Goal: Transaction & Acquisition: Purchase product/service

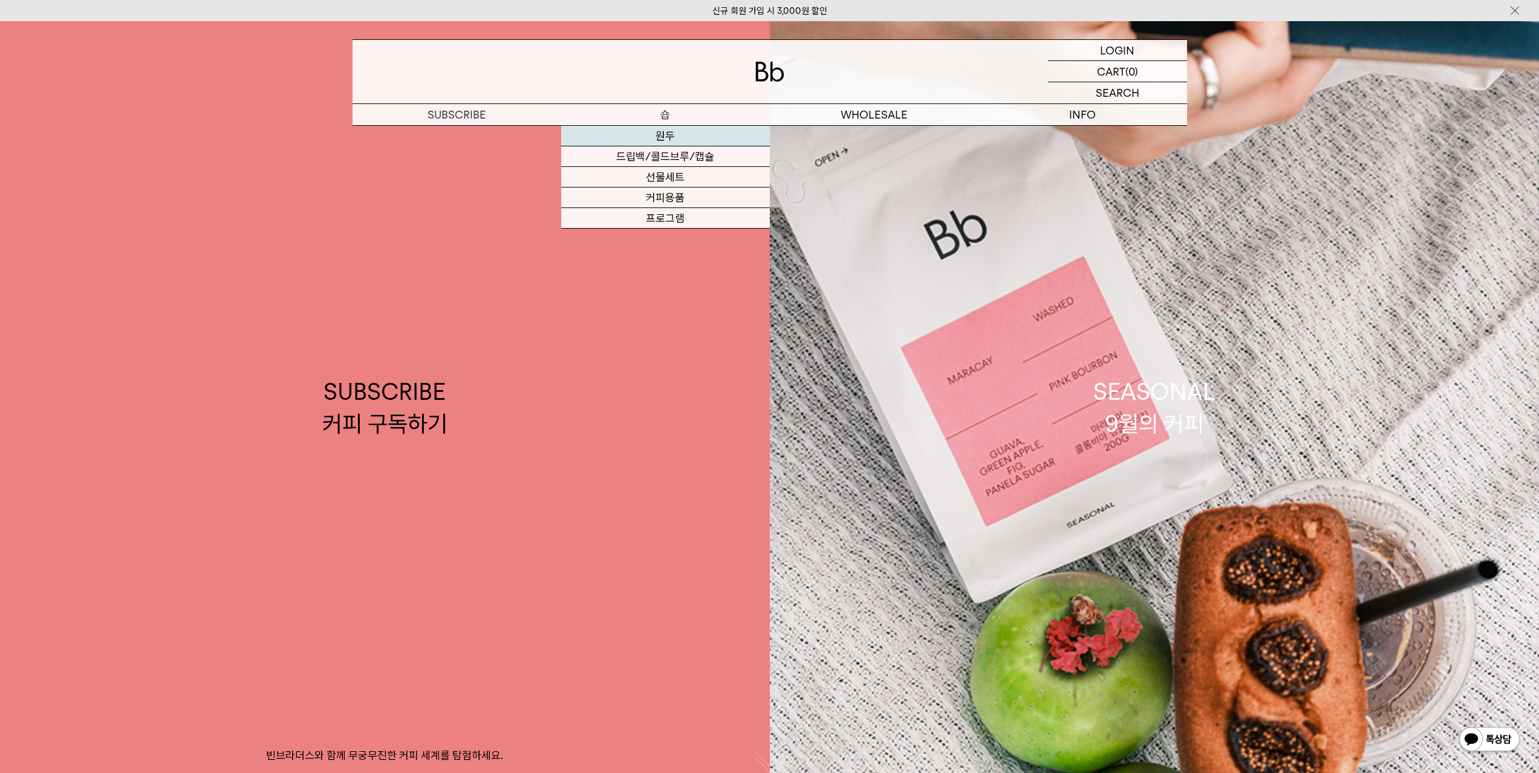
click at [659, 132] on link "원두" at bounding box center [665, 136] width 209 height 21
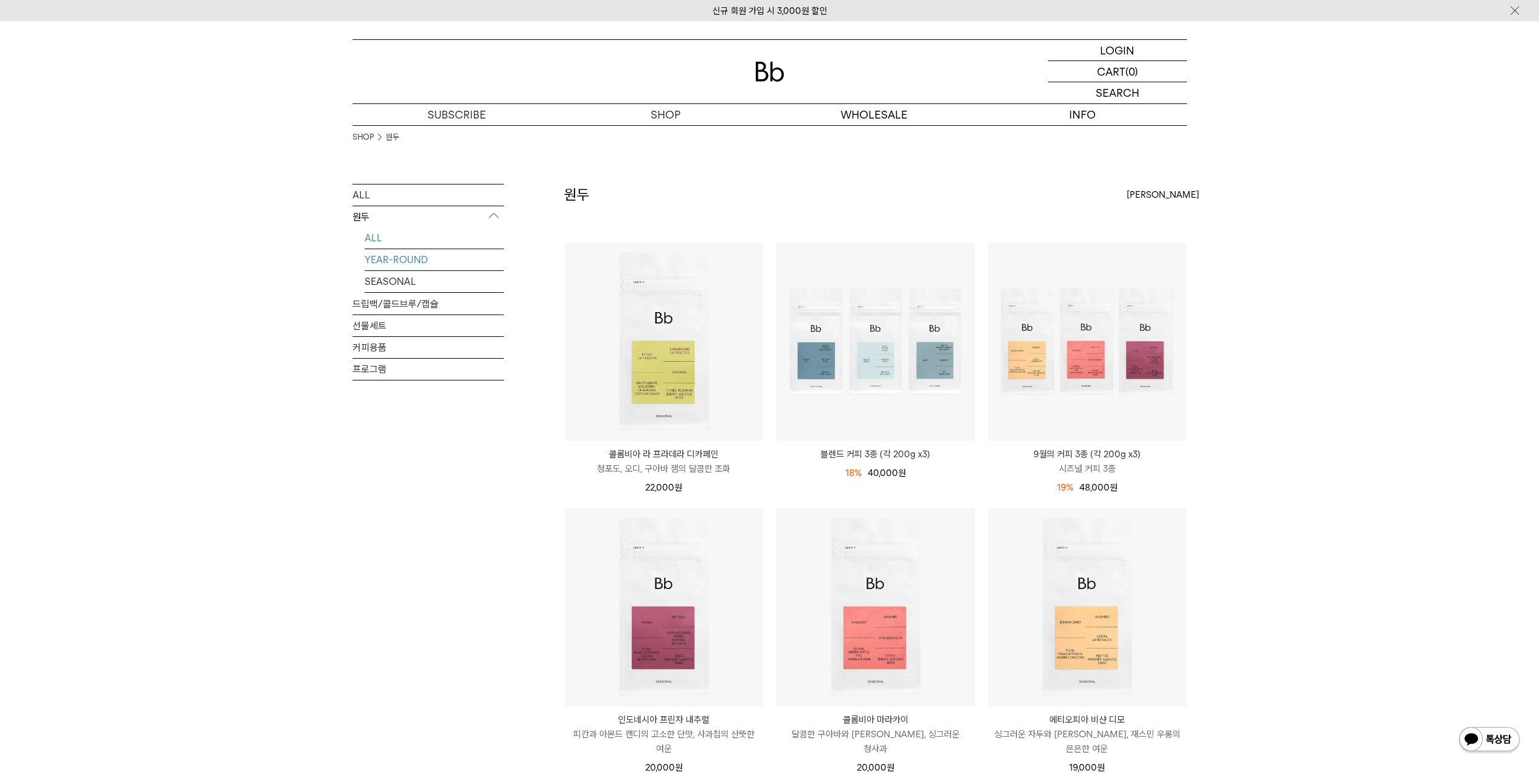
click at [415, 258] on link "YEAR-ROUND" at bounding box center [434, 259] width 139 height 21
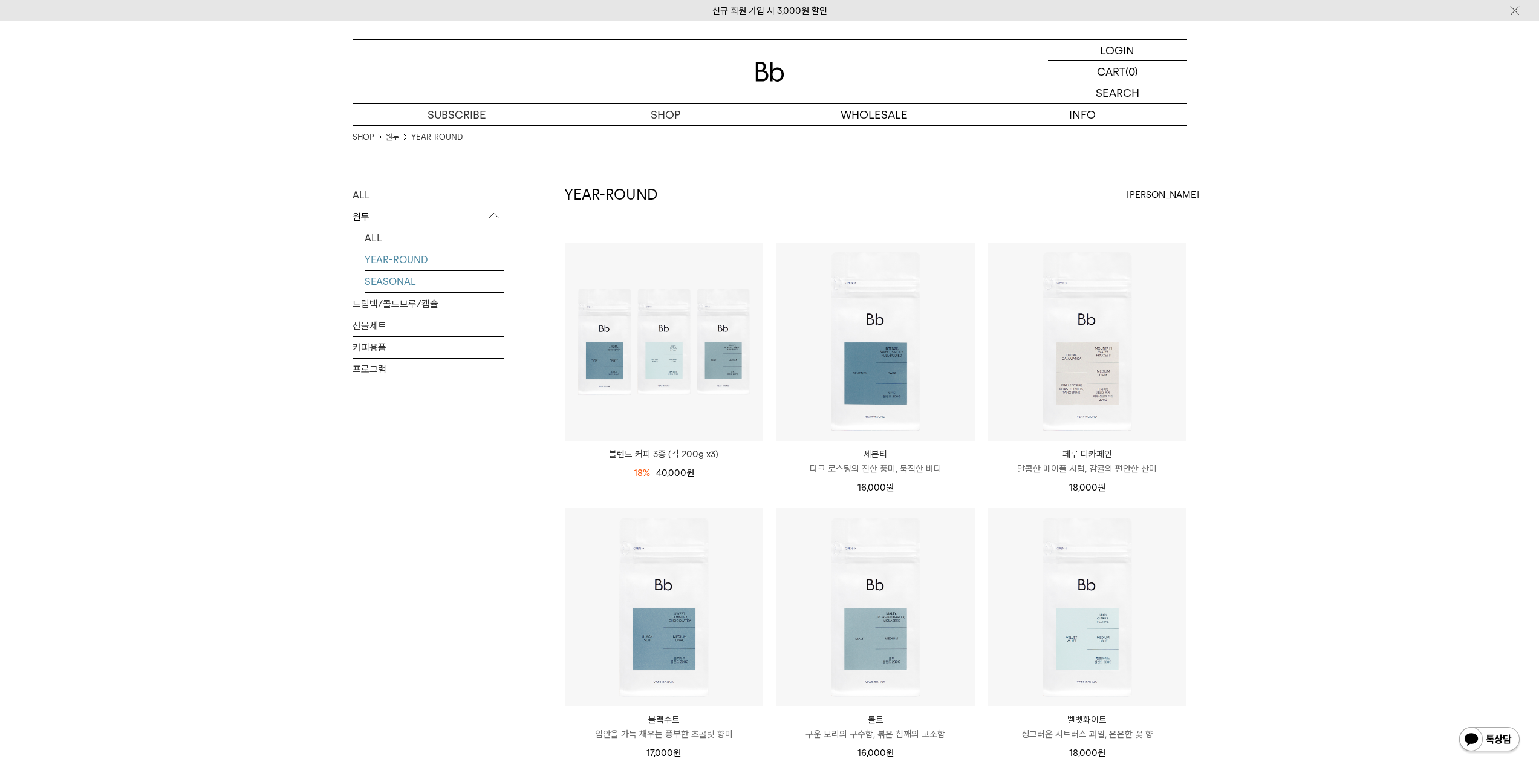
click at [423, 281] on link "SEASONAL" at bounding box center [434, 281] width 139 height 21
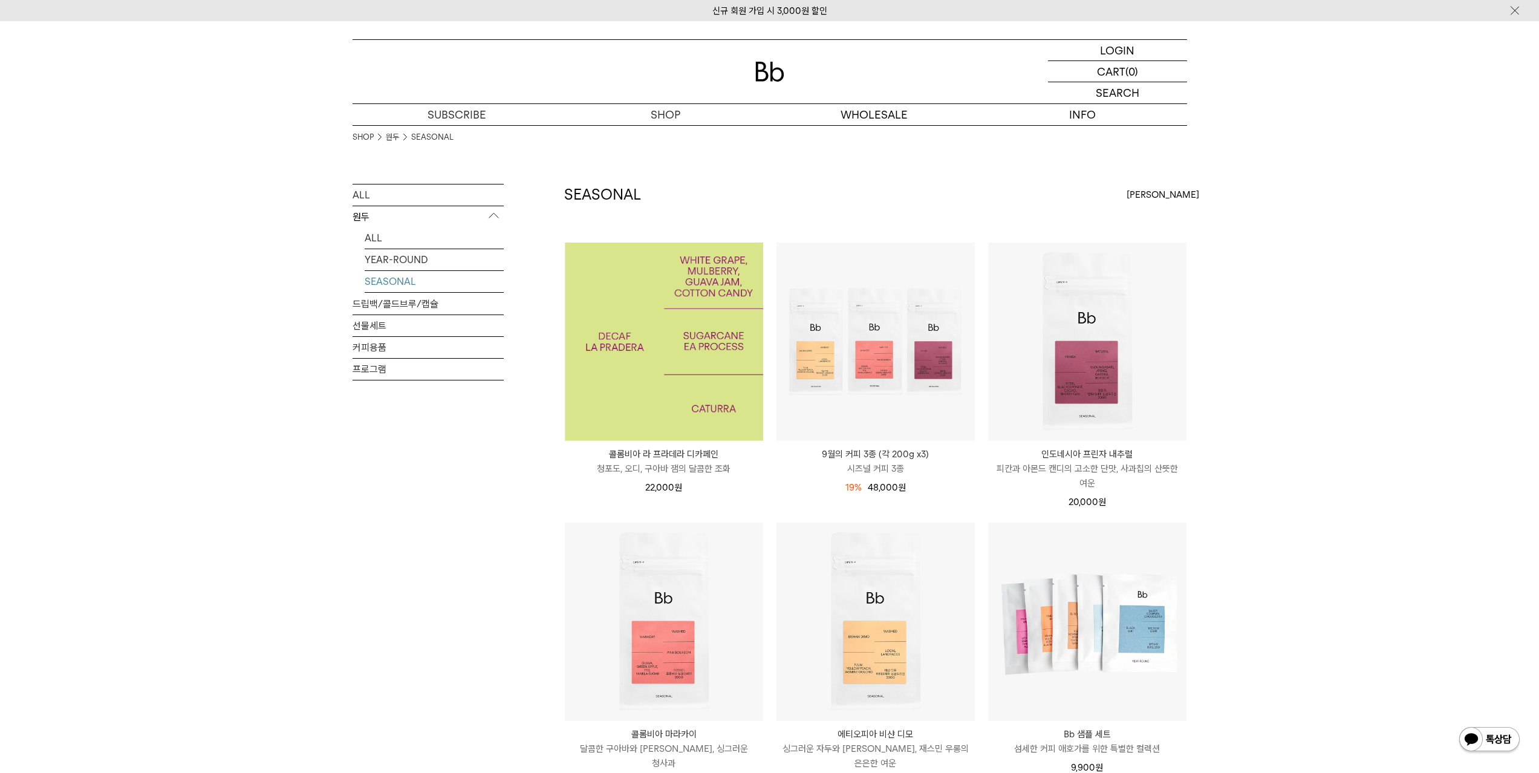
click at [621, 390] on img at bounding box center [664, 342] width 198 height 198
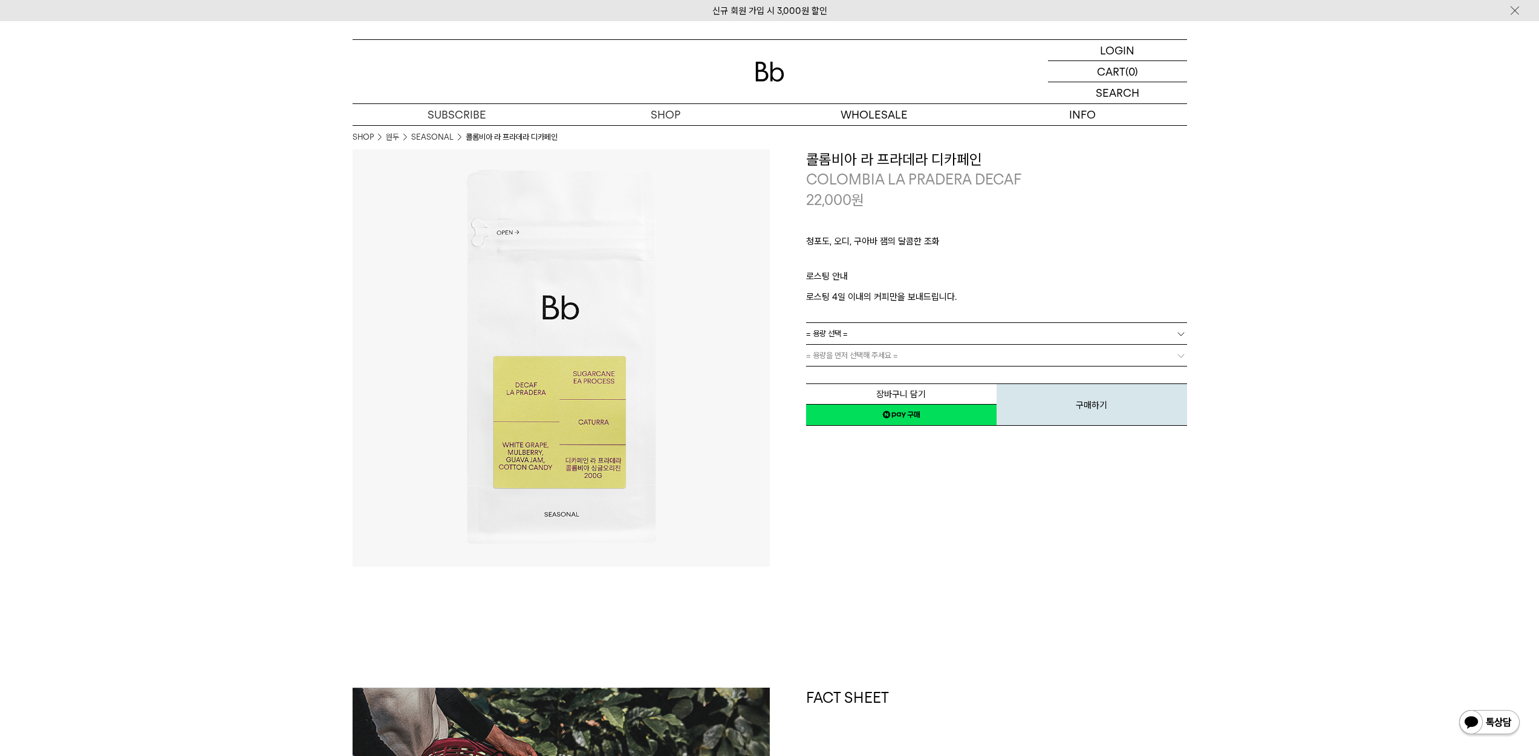
click at [1032, 331] on link "= 용량 선택 =" at bounding box center [996, 333] width 381 height 21
click at [870, 371] on li "600g" at bounding box center [1002, 378] width 369 height 22
click at [875, 354] on link "= 분쇄도 선택 =" at bounding box center [996, 355] width 381 height 21
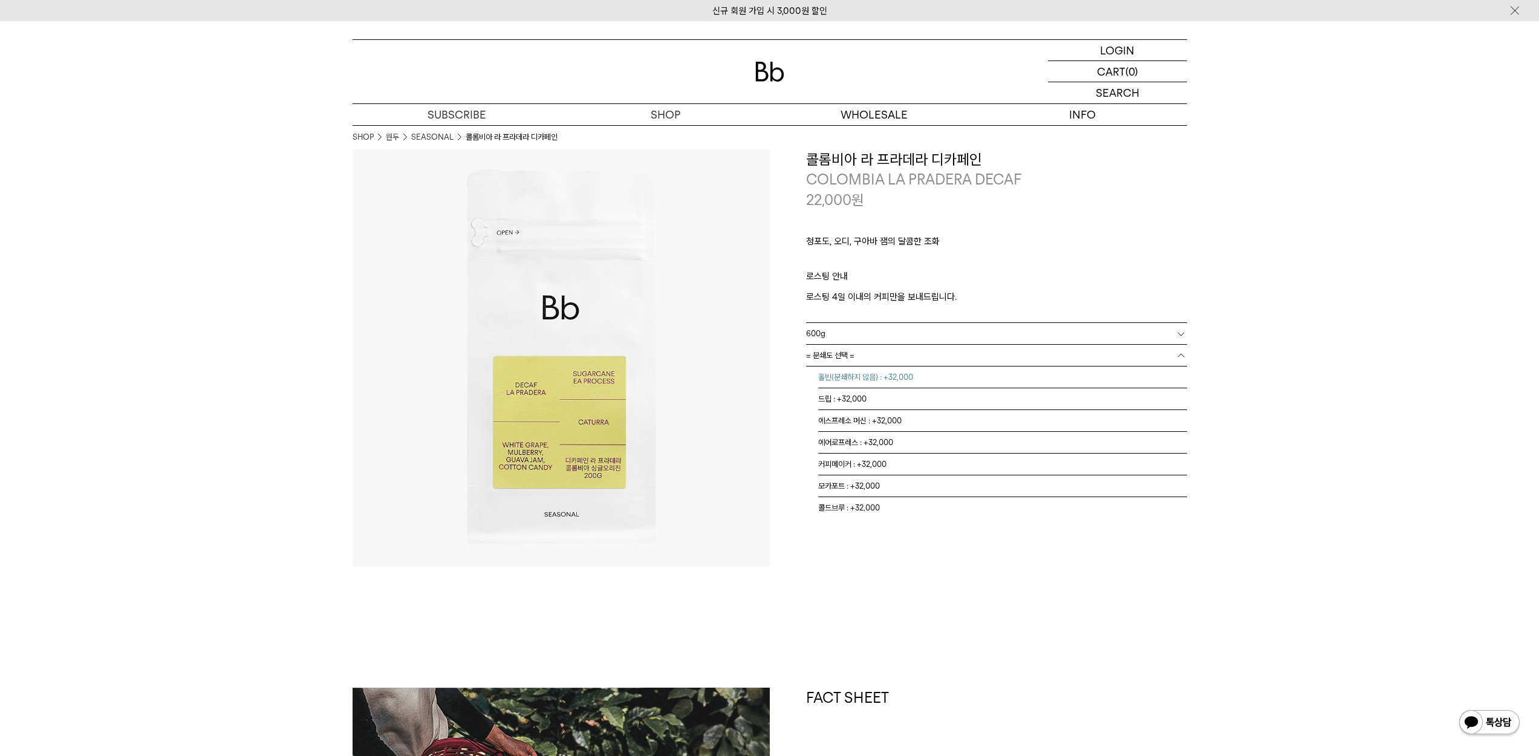
click at [873, 369] on li "홀빈(분쇄하지 않음) : +32,000" at bounding box center [1002, 378] width 369 height 22
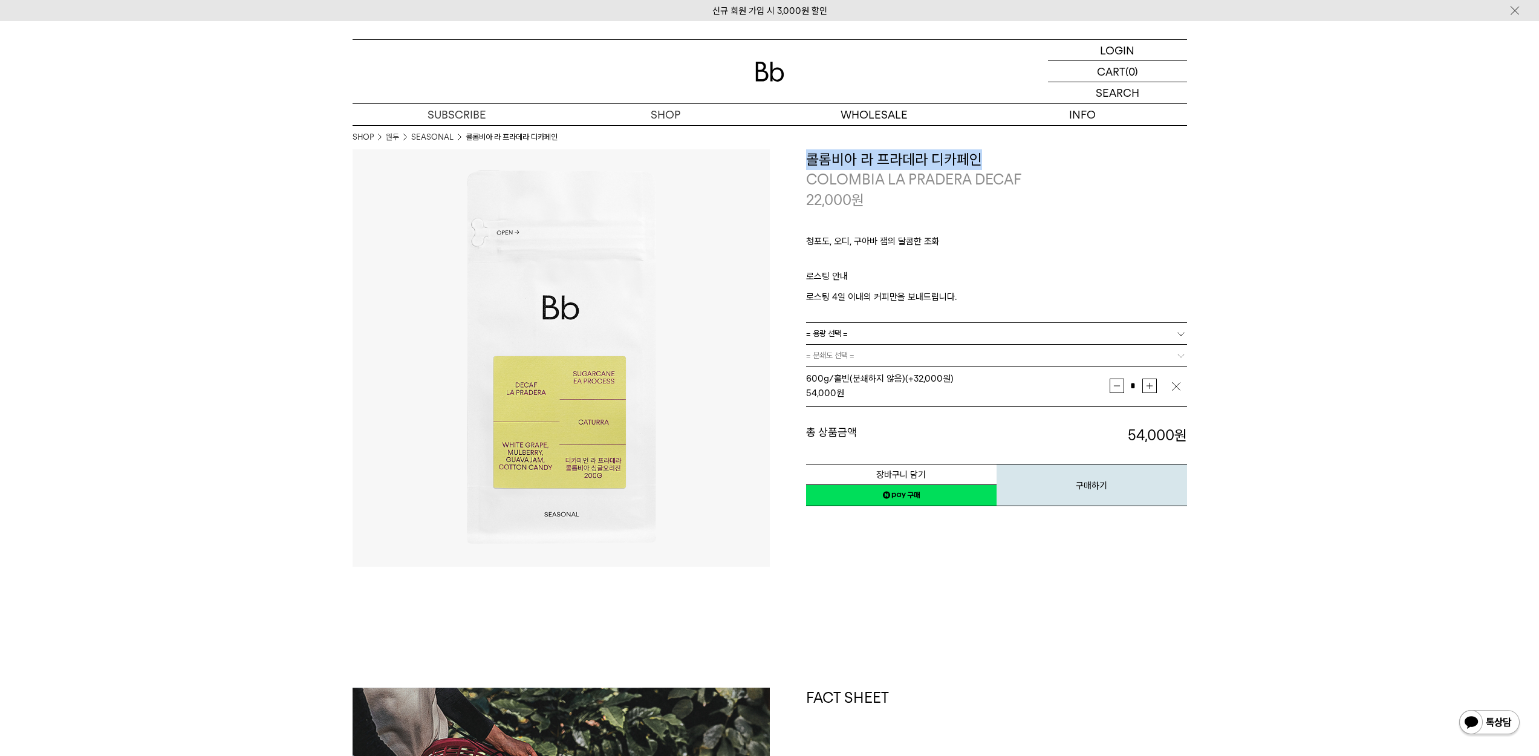
drag, startPoint x: 810, startPoint y: 161, endPoint x: 976, endPoint y: 165, distance: 166.4
click at [976, 165] on h3 "콜롬비아 라 프라데라 디카페인" at bounding box center [996, 159] width 381 height 21
copy h3 "콜롬비아 라 프라데라 디카페인"
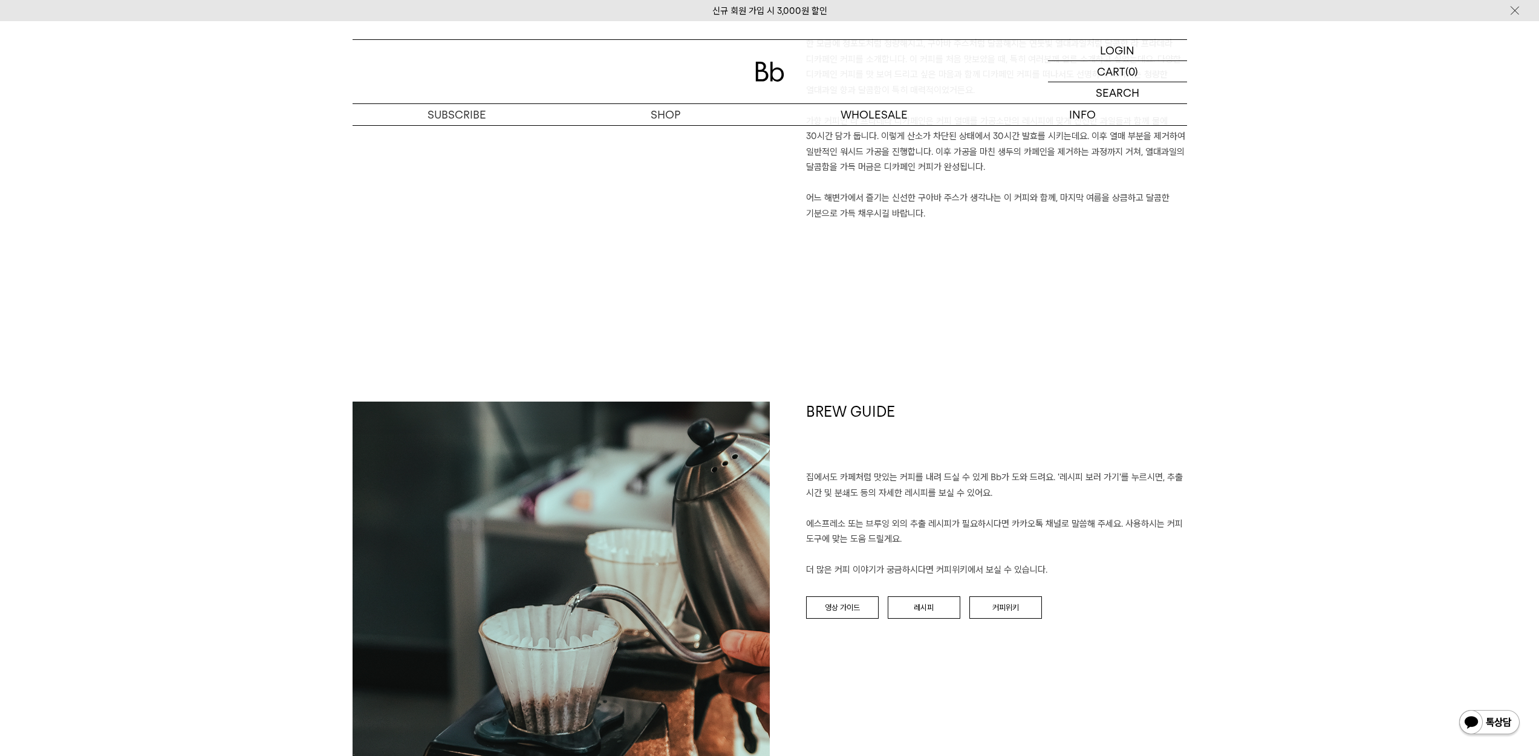
scroll to position [1192, 0]
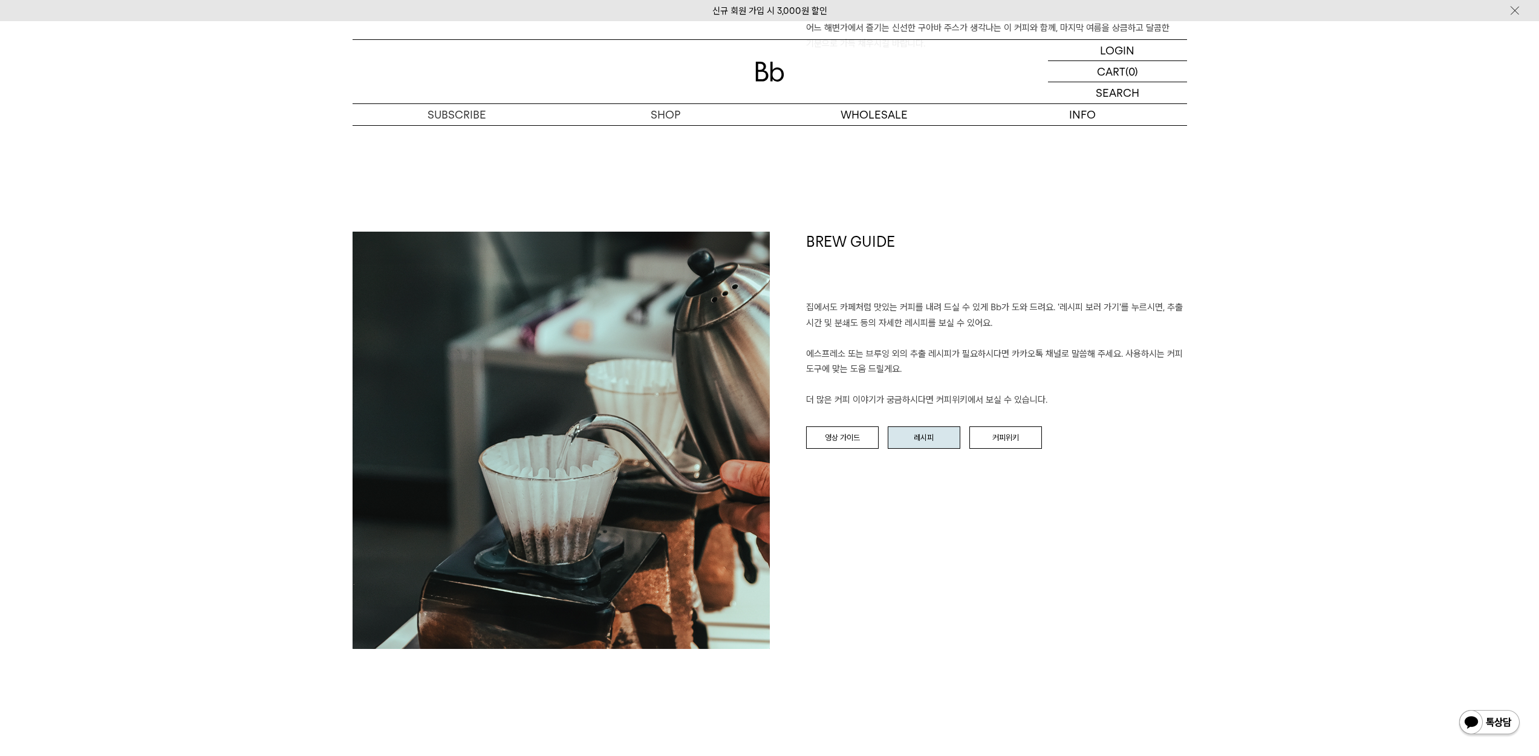
click at [918, 437] on link "레시피" at bounding box center [924, 437] width 73 height 23
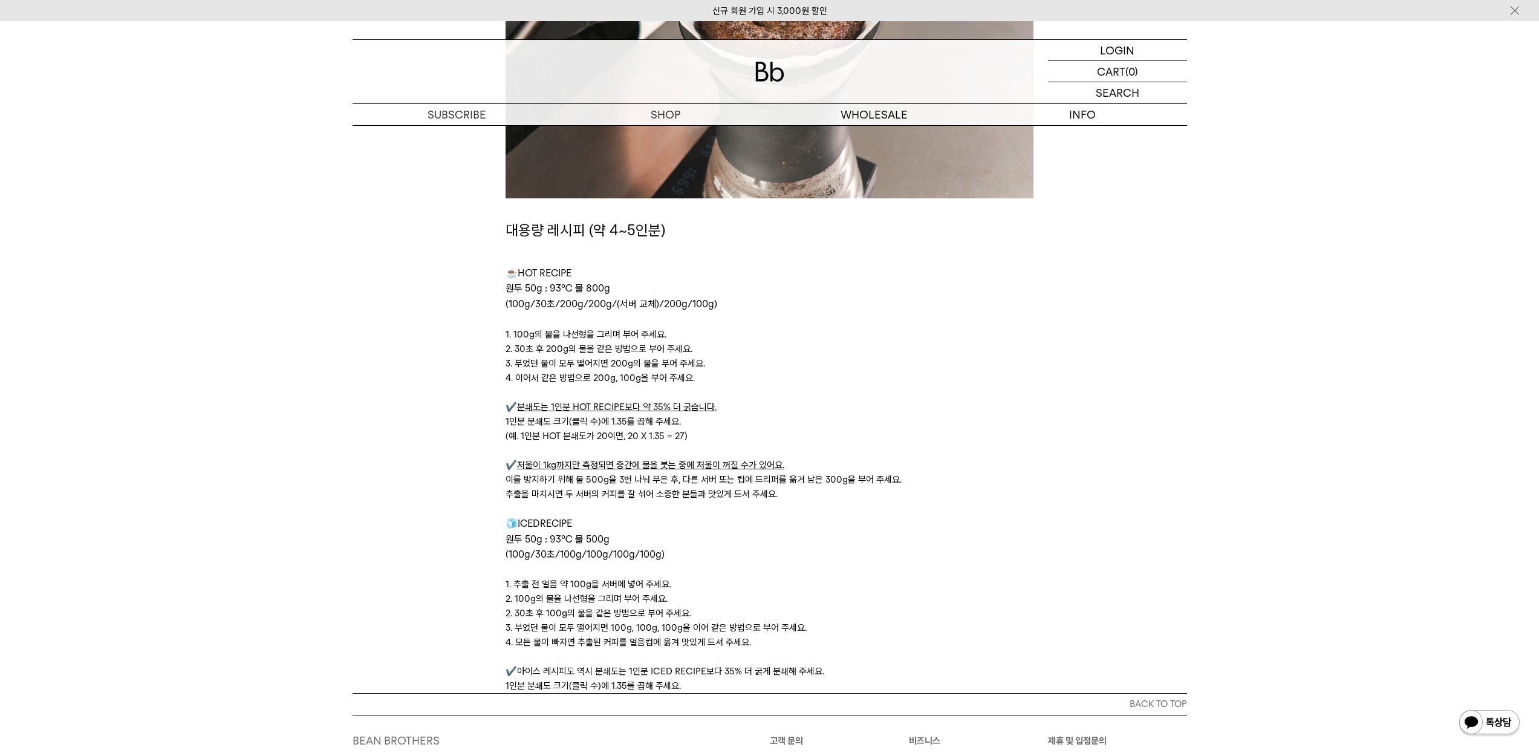
scroll to position [3839, 0]
